Goal: Navigation & Orientation: Find specific page/section

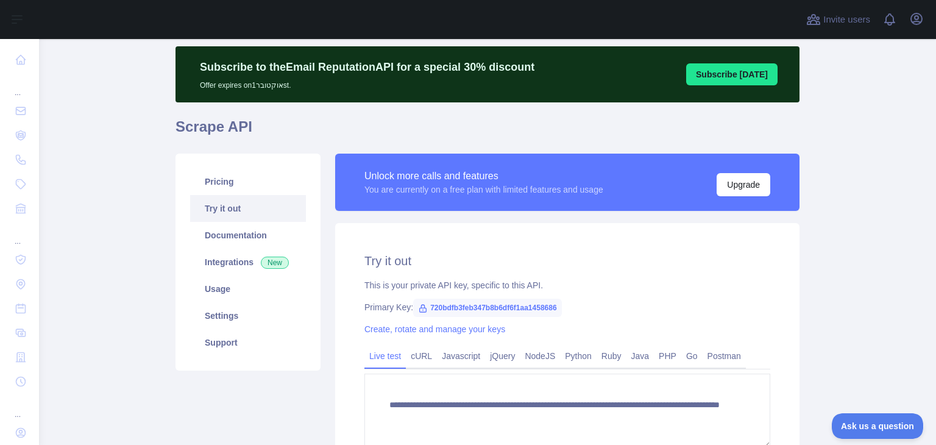
scroll to position [162, 0]
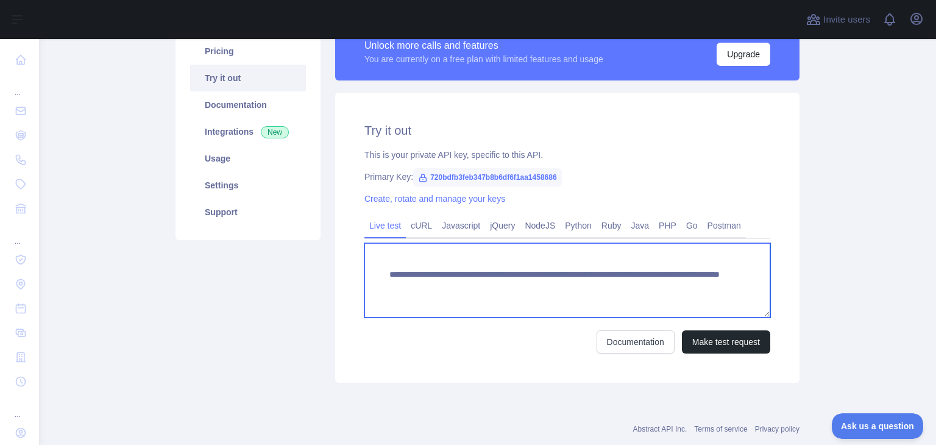
click at [471, 266] on textarea "**********" at bounding box center [567, 280] width 406 height 74
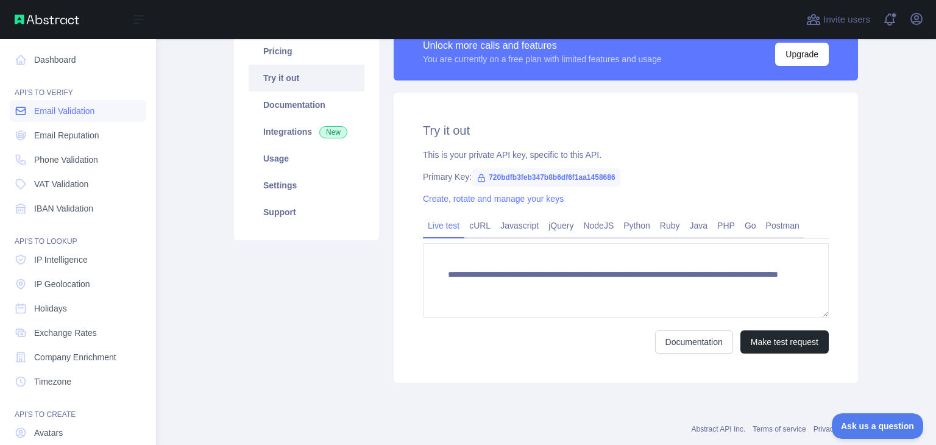
click at [37, 110] on span "Email Validation" at bounding box center [64, 111] width 60 height 12
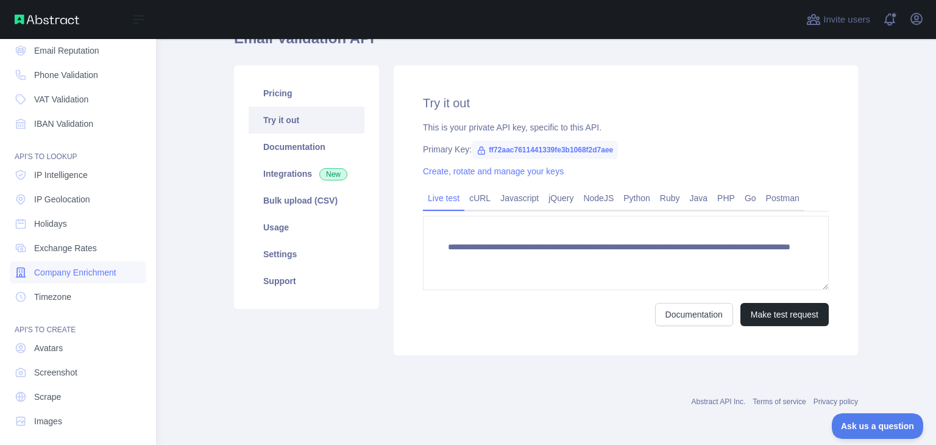
scroll to position [91, 0]
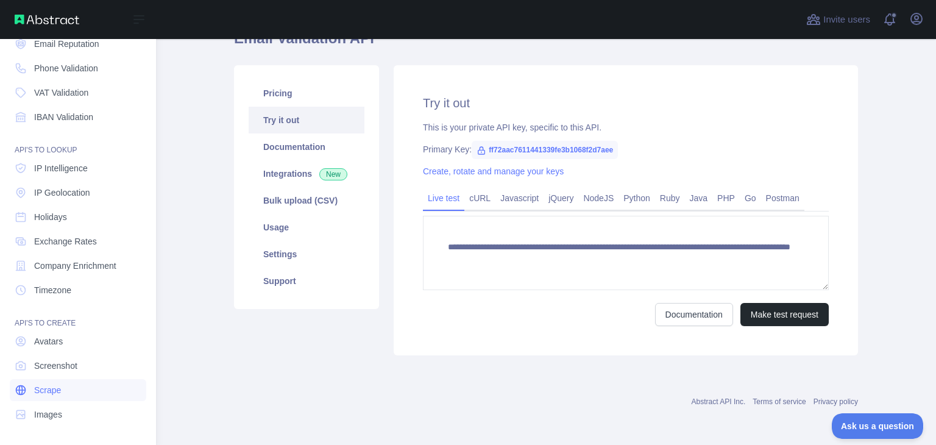
click at [55, 395] on span "Scrape" at bounding box center [47, 390] width 27 height 12
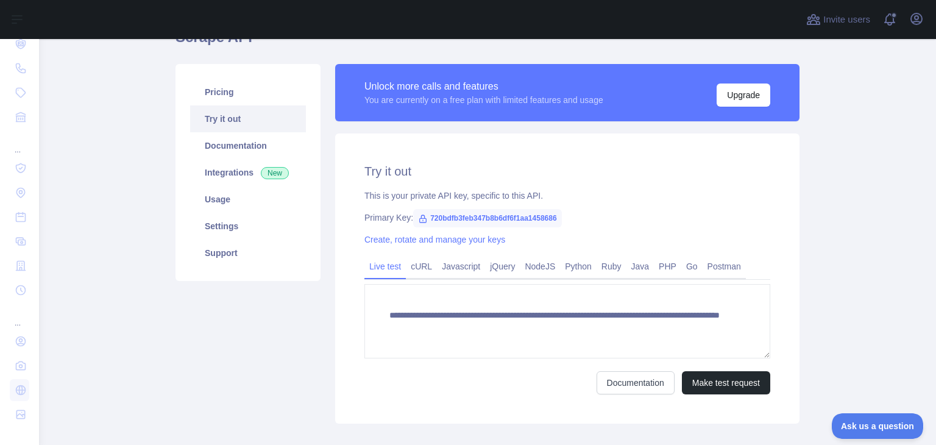
scroll to position [81, 0]
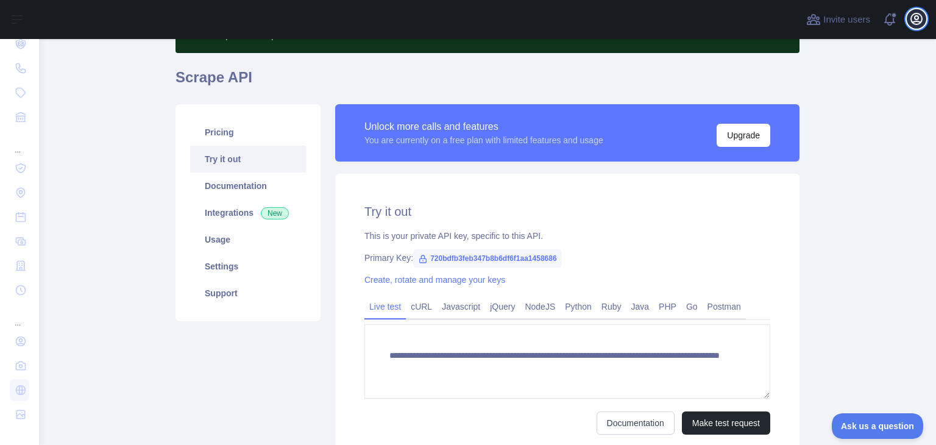
click at [922, 20] on icon "button" at bounding box center [916, 19] width 15 height 15
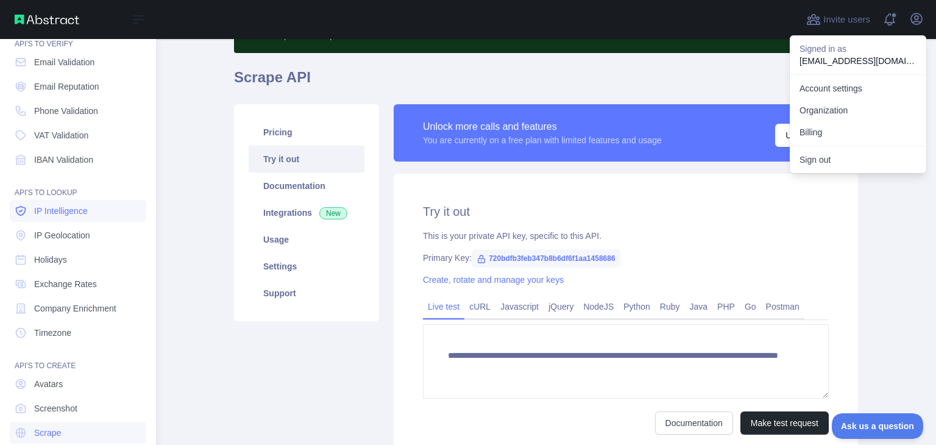
scroll to position [10, 0]
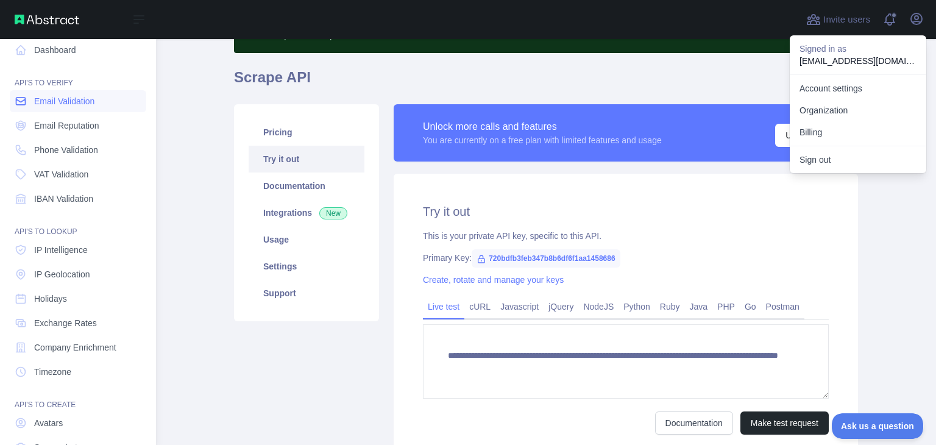
click at [56, 110] on link "Email Validation" at bounding box center [78, 101] width 136 height 22
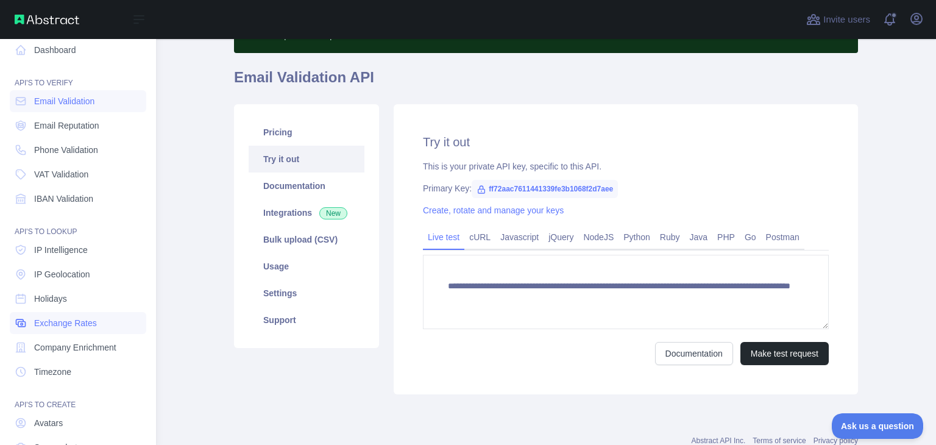
scroll to position [91, 0]
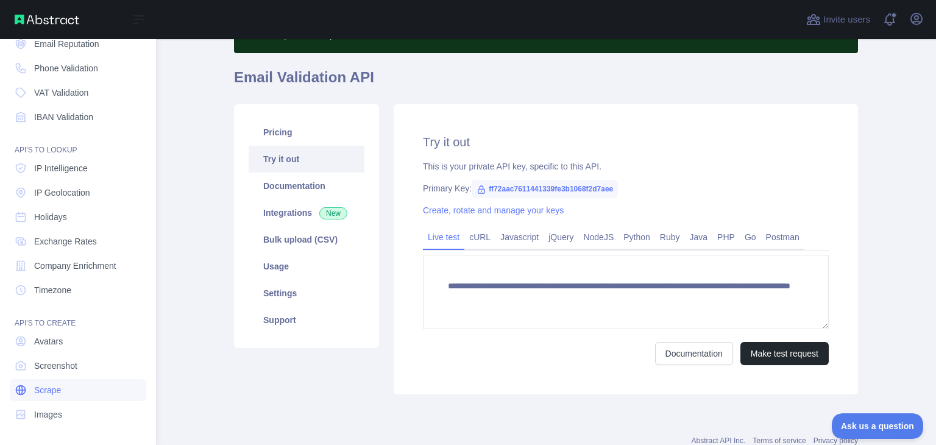
click at [58, 386] on span "Scrape" at bounding box center [47, 390] width 27 height 12
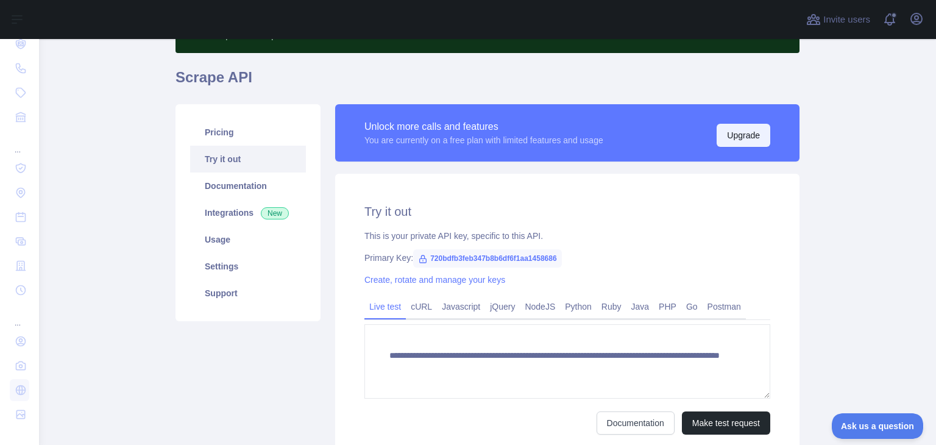
click at [746, 143] on button "Upgrade" at bounding box center [743, 135] width 54 height 23
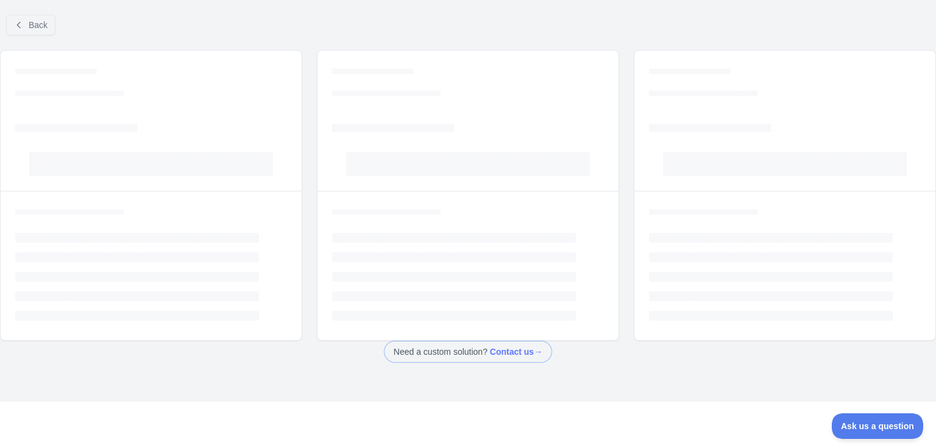
scroll to position [48, 0]
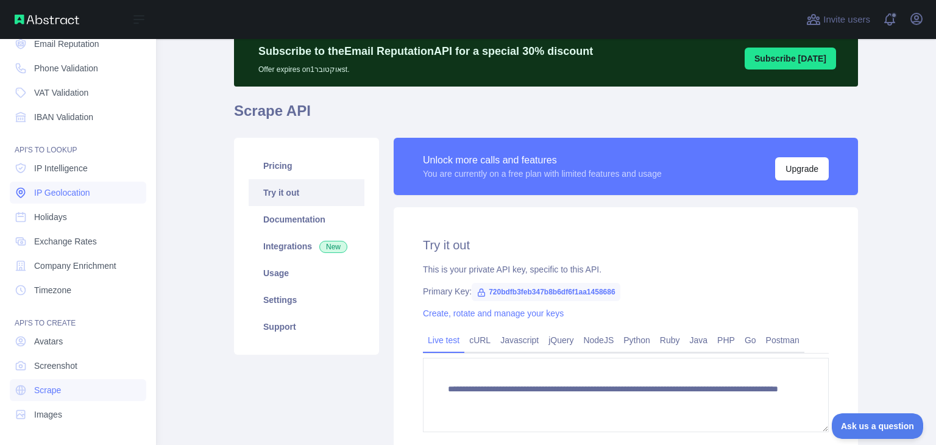
click at [68, 183] on link "IP Geolocation" at bounding box center [78, 193] width 136 height 22
click at [78, 201] on link "IP Geolocation" at bounding box center [78, 193] width 136 height 22
click at [71, 196] on span "IP Geolocation" at bounding box center [62, 192] width 56 height 12
click at [39, 390] on span "Scrape" at bounding box center [47, 390] width 27 height 12
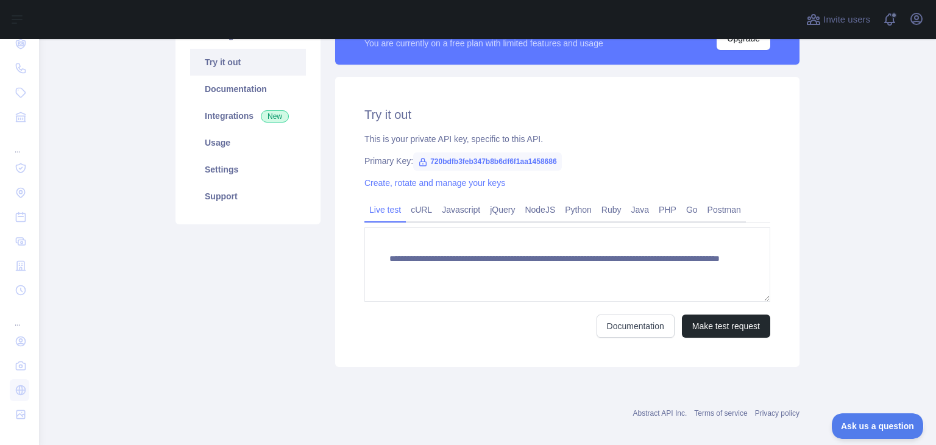
scroll to position [189, 0]
